Goal: Information Seeking & Learning: Find specific fact

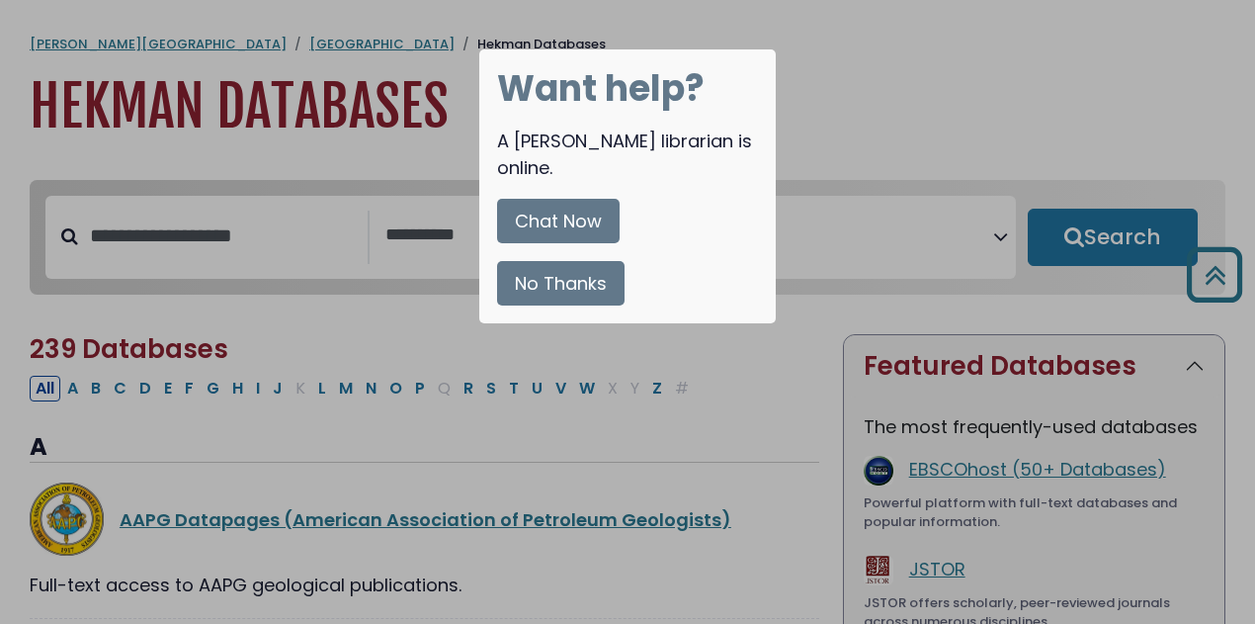
select select "Database Subject Filter"
select select "Database Vendors Filter"
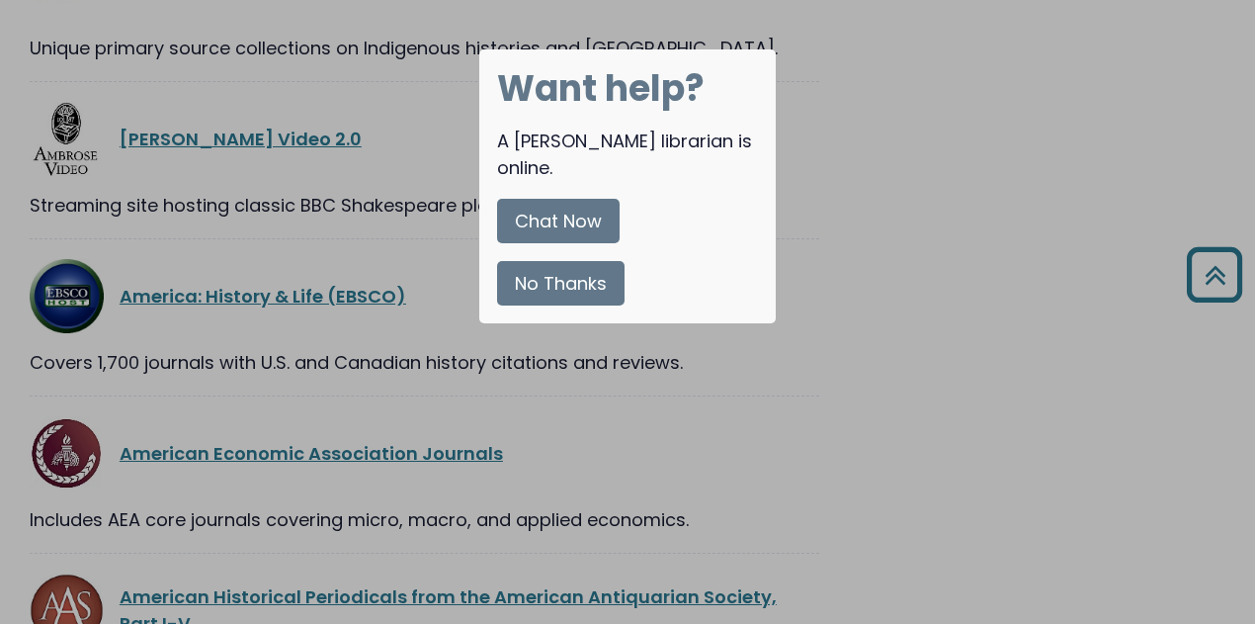
scroll to position [1976, 0]
click at [576, 270] on button "No Thanks" at bounding box center [560, 283] width 127 height 44
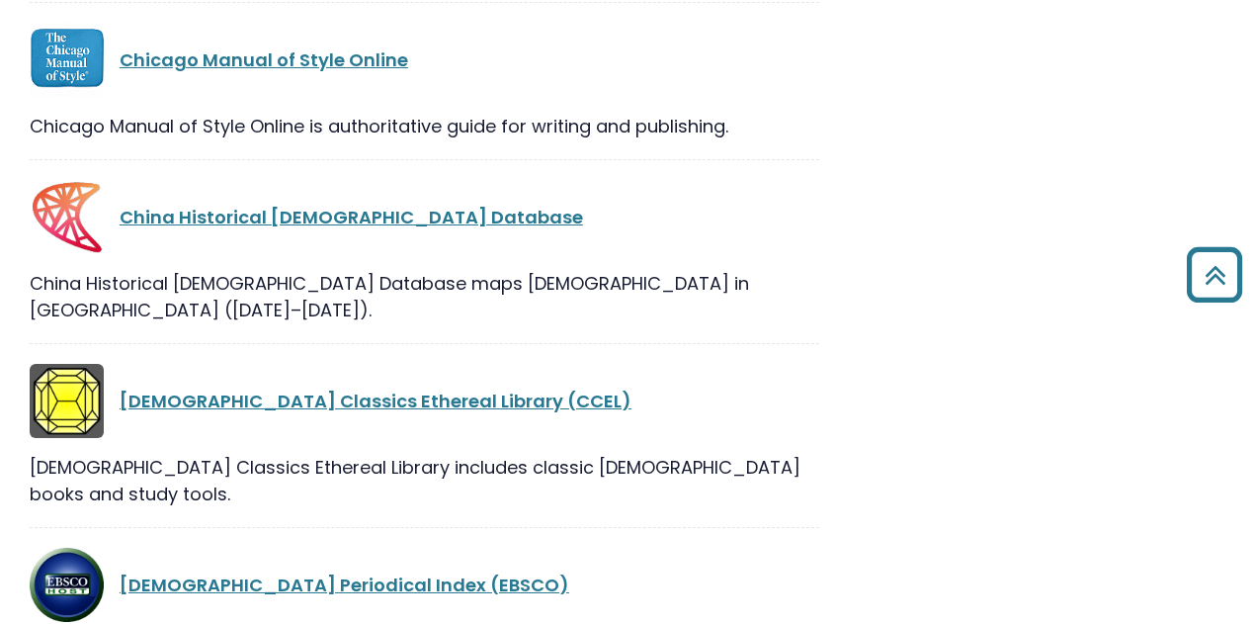
scroll to position [8498, 0]
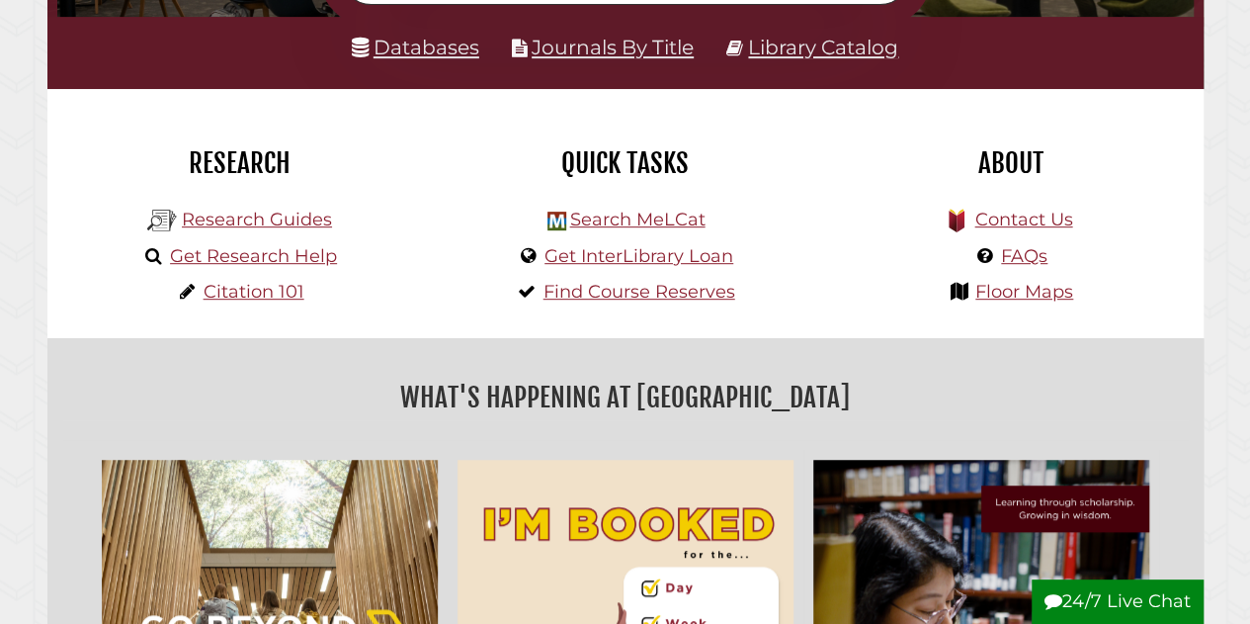
scroll to position [395, 0]
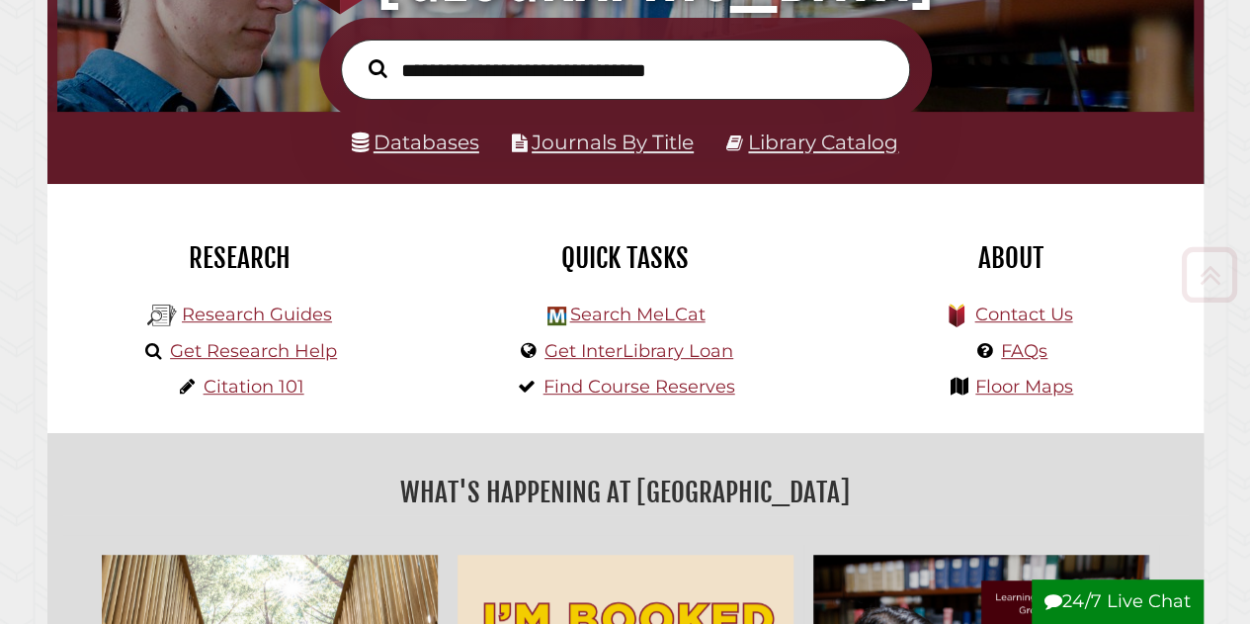
scroll to position [376, 1127]
drag, startPoint x: 445, startPoint y: 68, endPoint x: 458, endPoint y: 68, distance: 12.8
click at [447, 68] on input "text" at bounding box center [625, 70] width 569 height 60
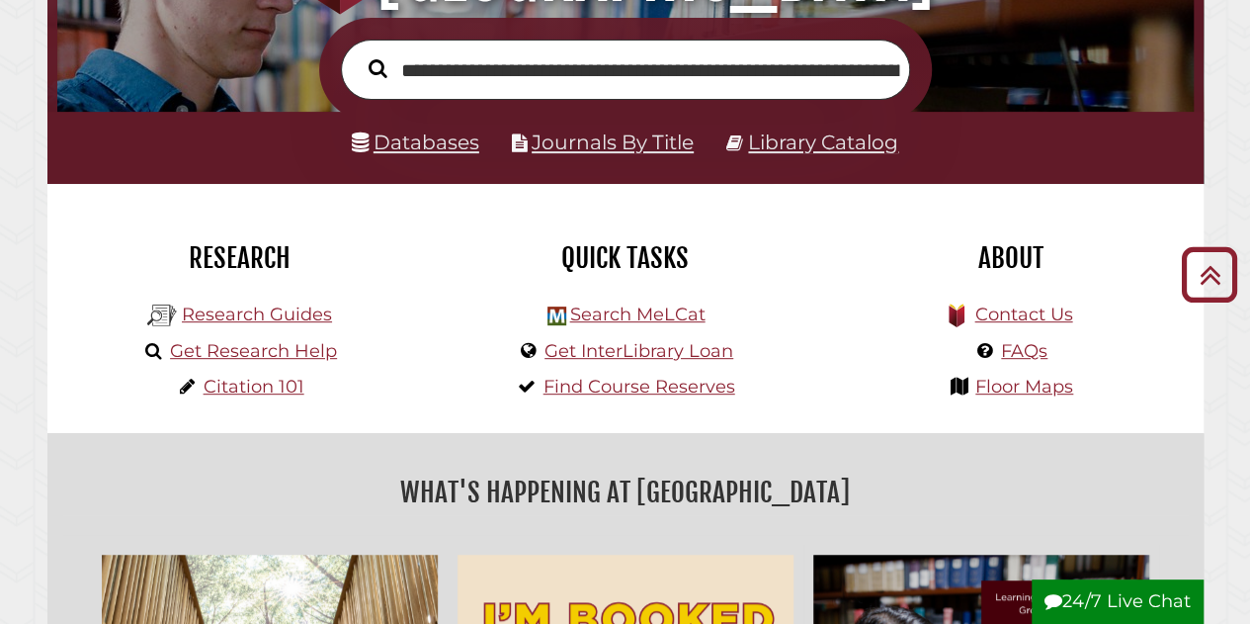
scroll to position [0, 198]
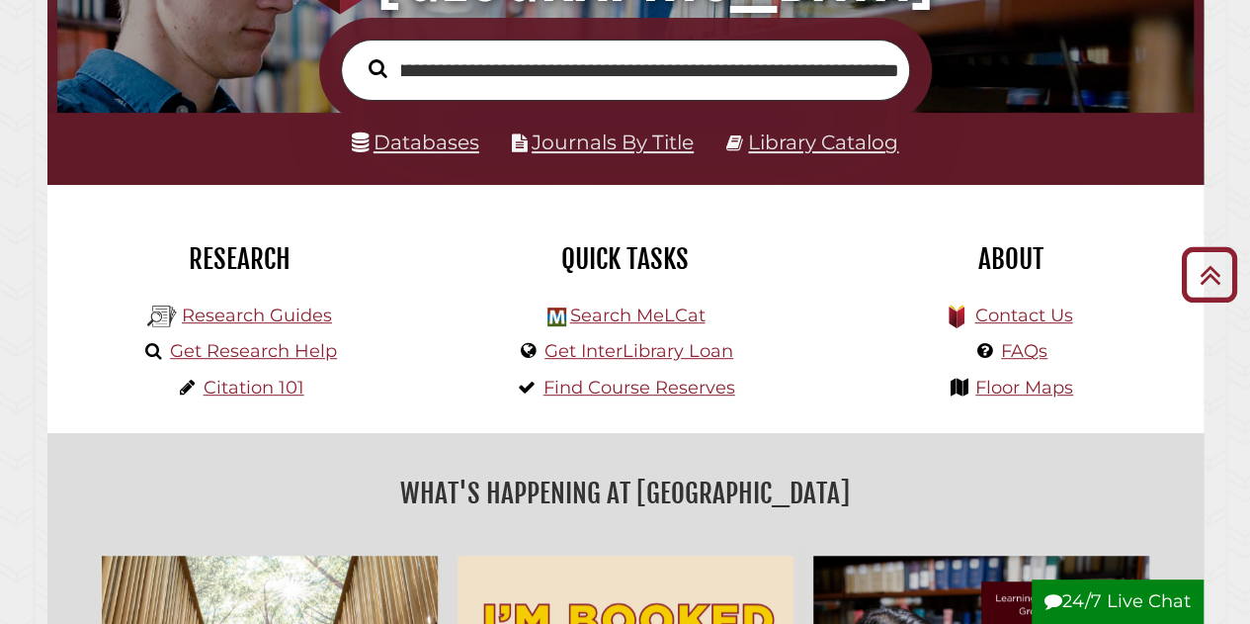
type input "**********"
click at [359, 54] on button "Search" at bounding box center [378, 68] width 39 height 29
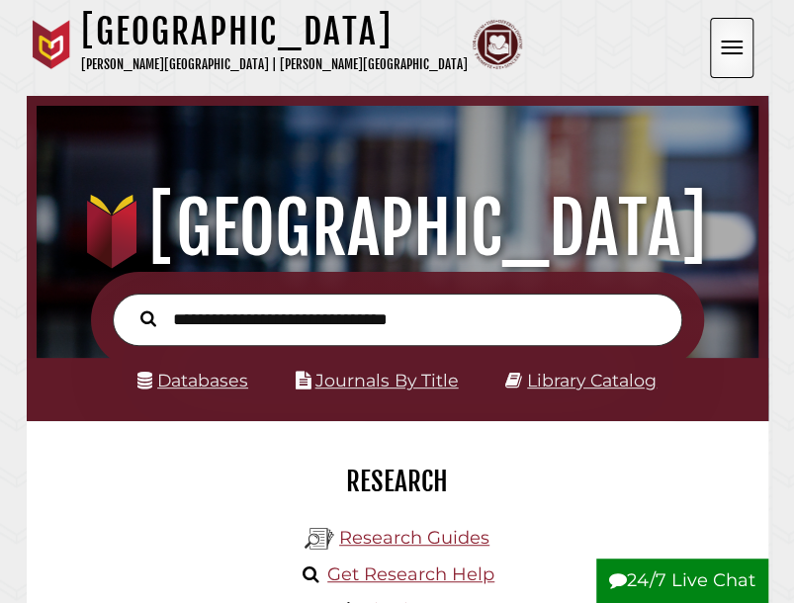
scroll to position [237, 711]
type input "**********"
click at [130, 305] on button "Search" at bounding box center [148, 317] width 36 height 25
